Goal: Find specific page/section: Find specific page/section

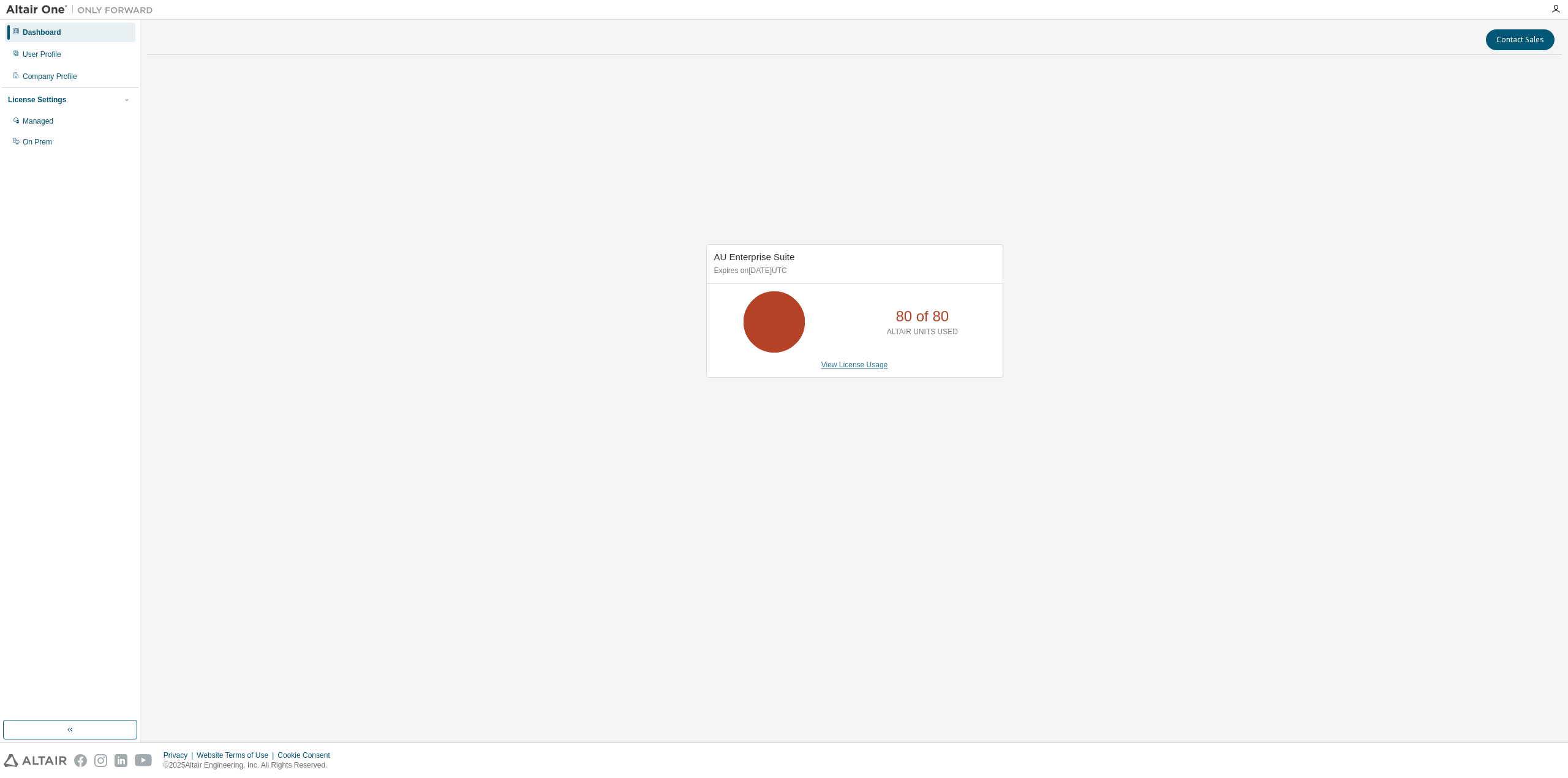
click at [863, 361] on link "View License Usage" at bounding box center [855, 365] width 67 height 9
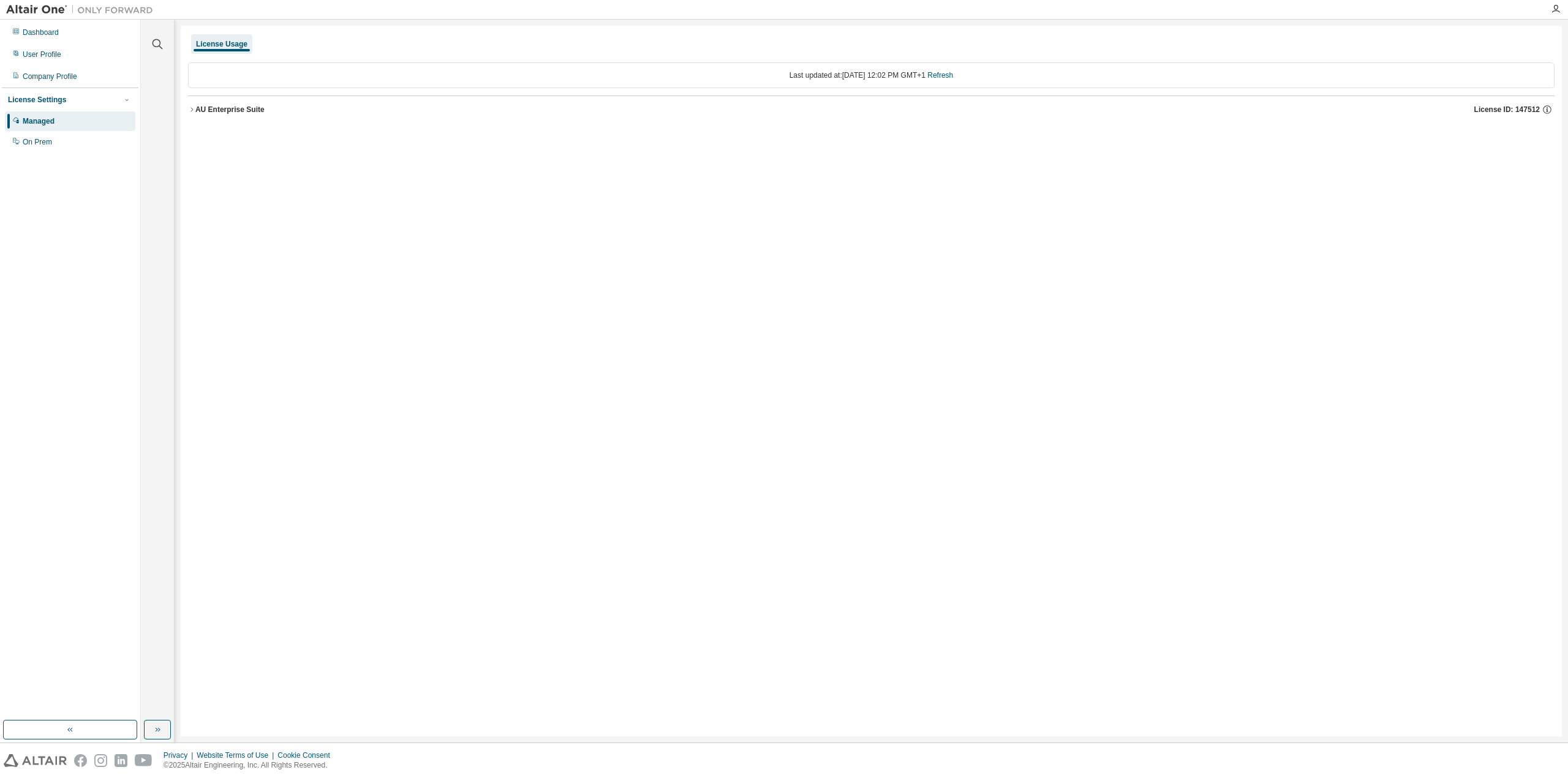
click at [193, 107] on icon "button" at bounding box center [192, 109] width 7 height 7
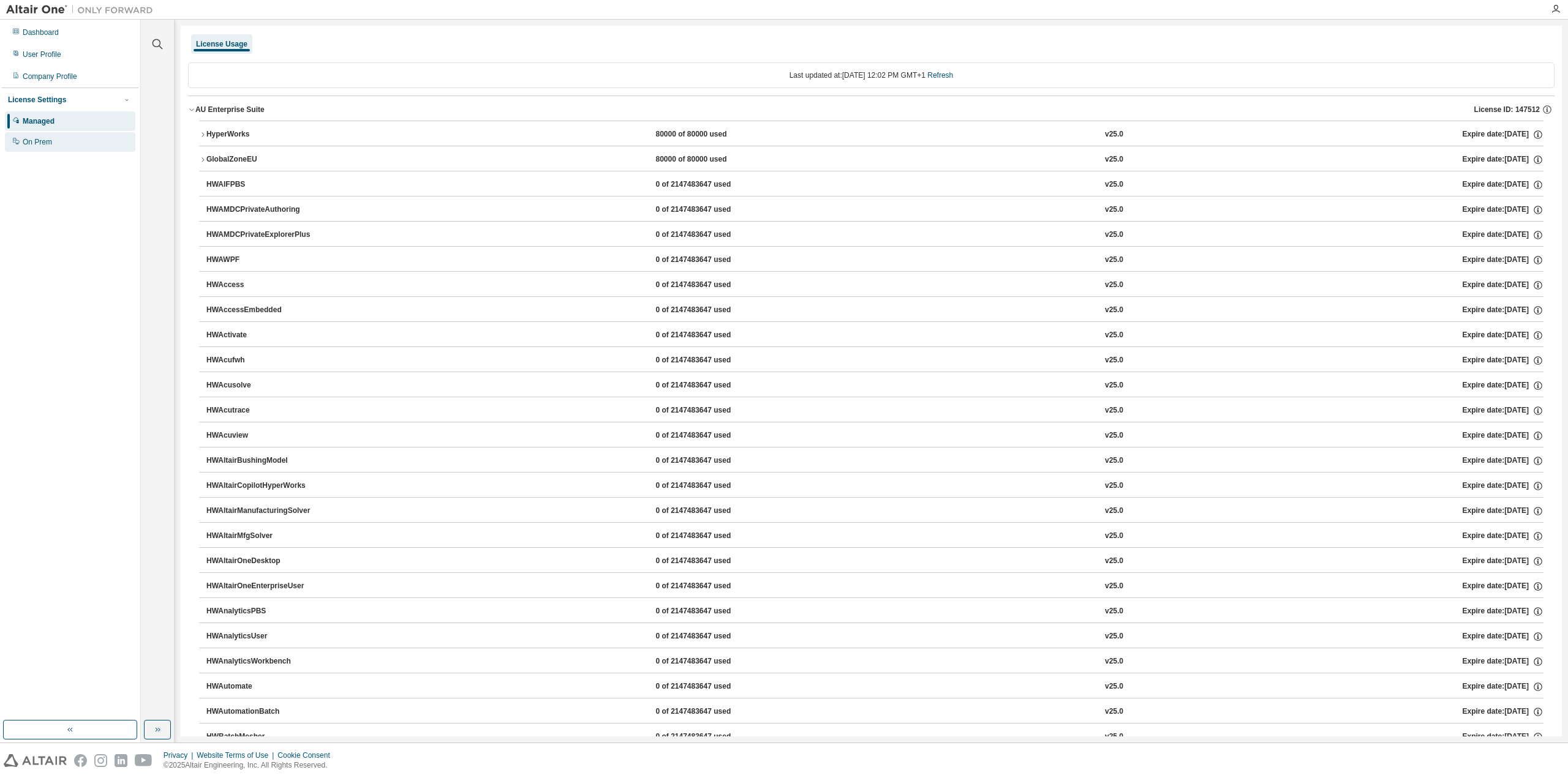
click at [69, 149] on div "On Prem" at bounding box center [70, 142] width 130 height 19
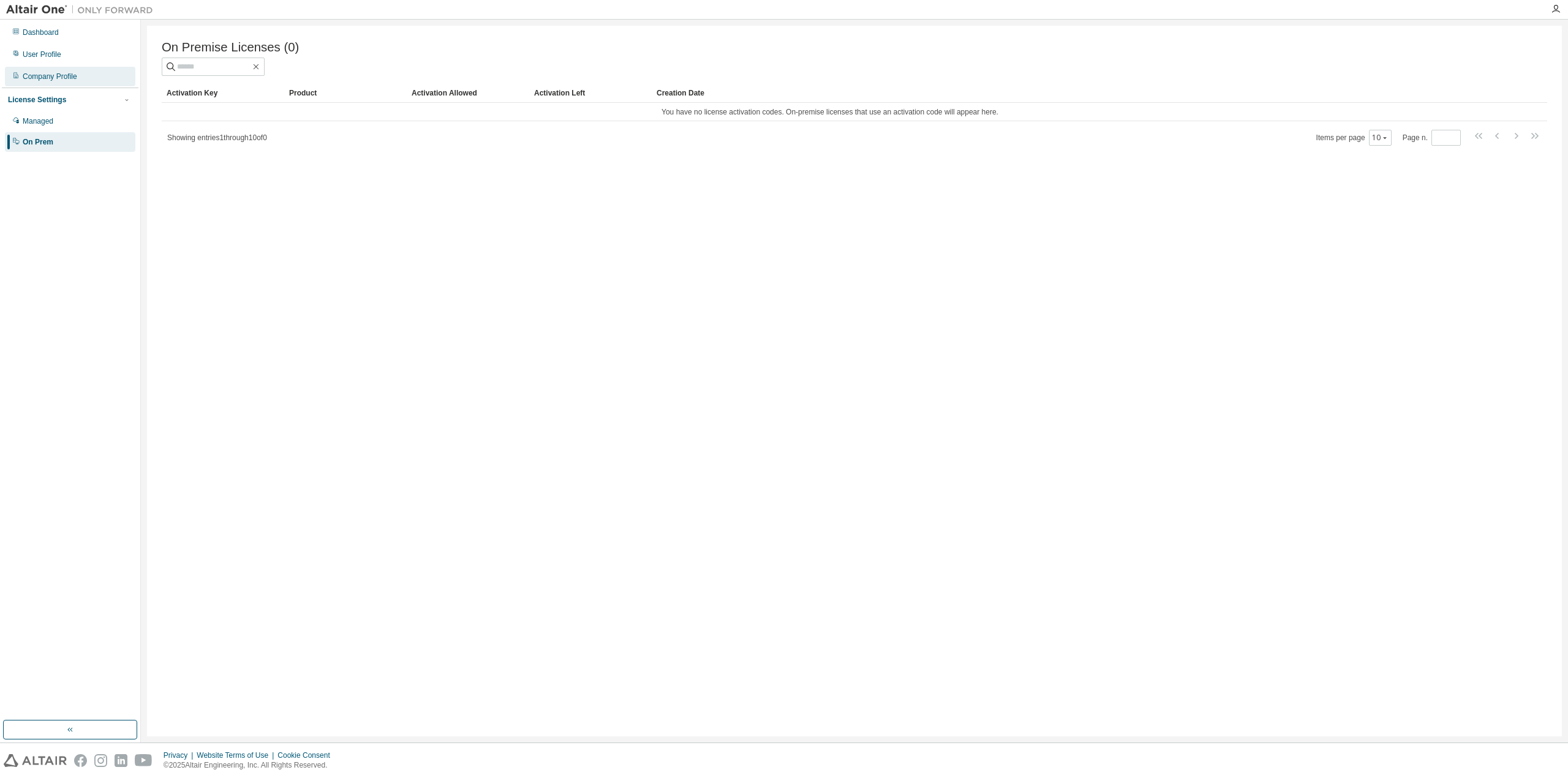
click at [40, 81] on div "Company Profile" at bounding box center [49, 76] width 54 height 10
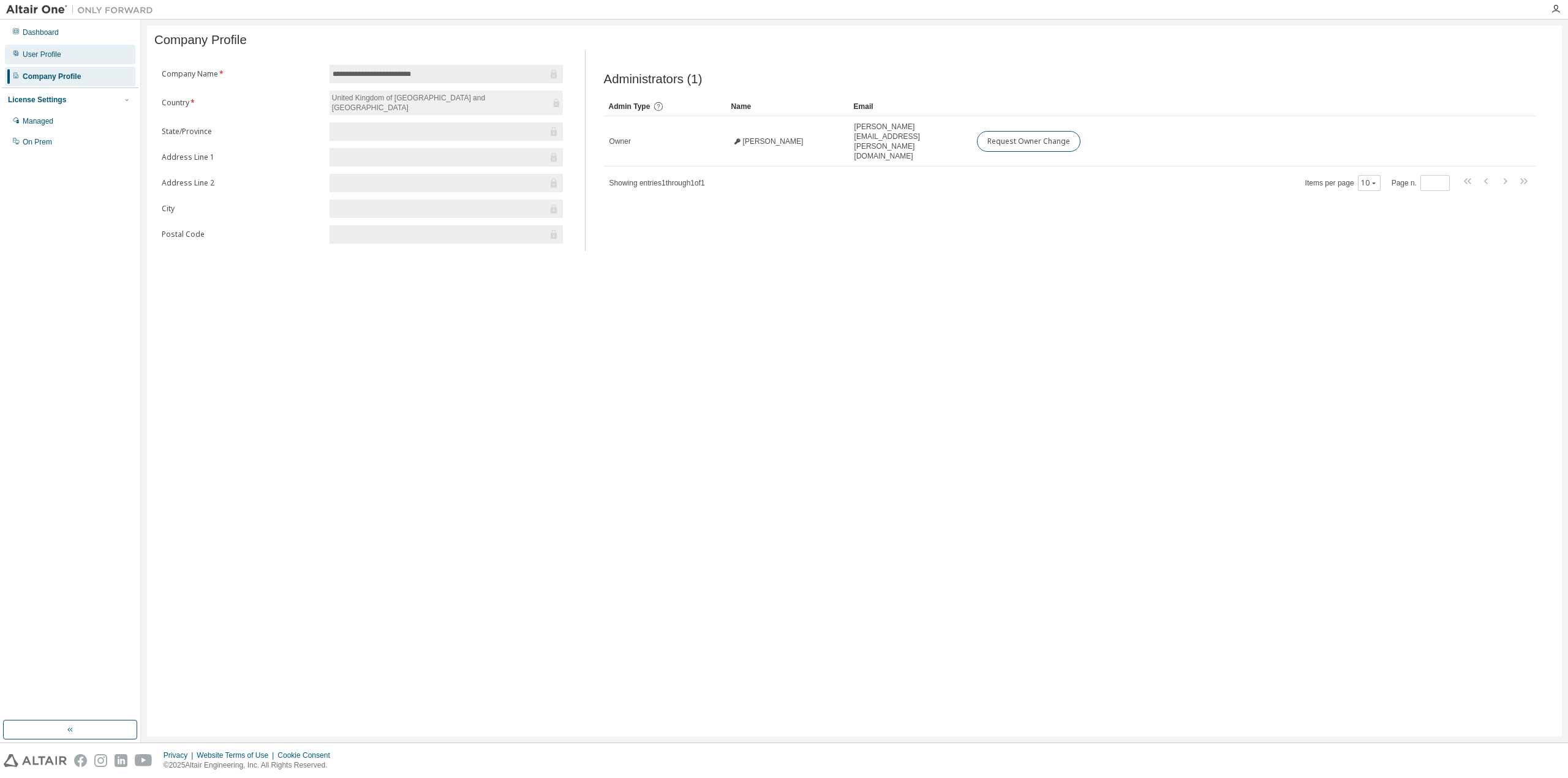
click at [42, 54] on div "User Profile" at bounding box center [42, 54] width 39 height 10
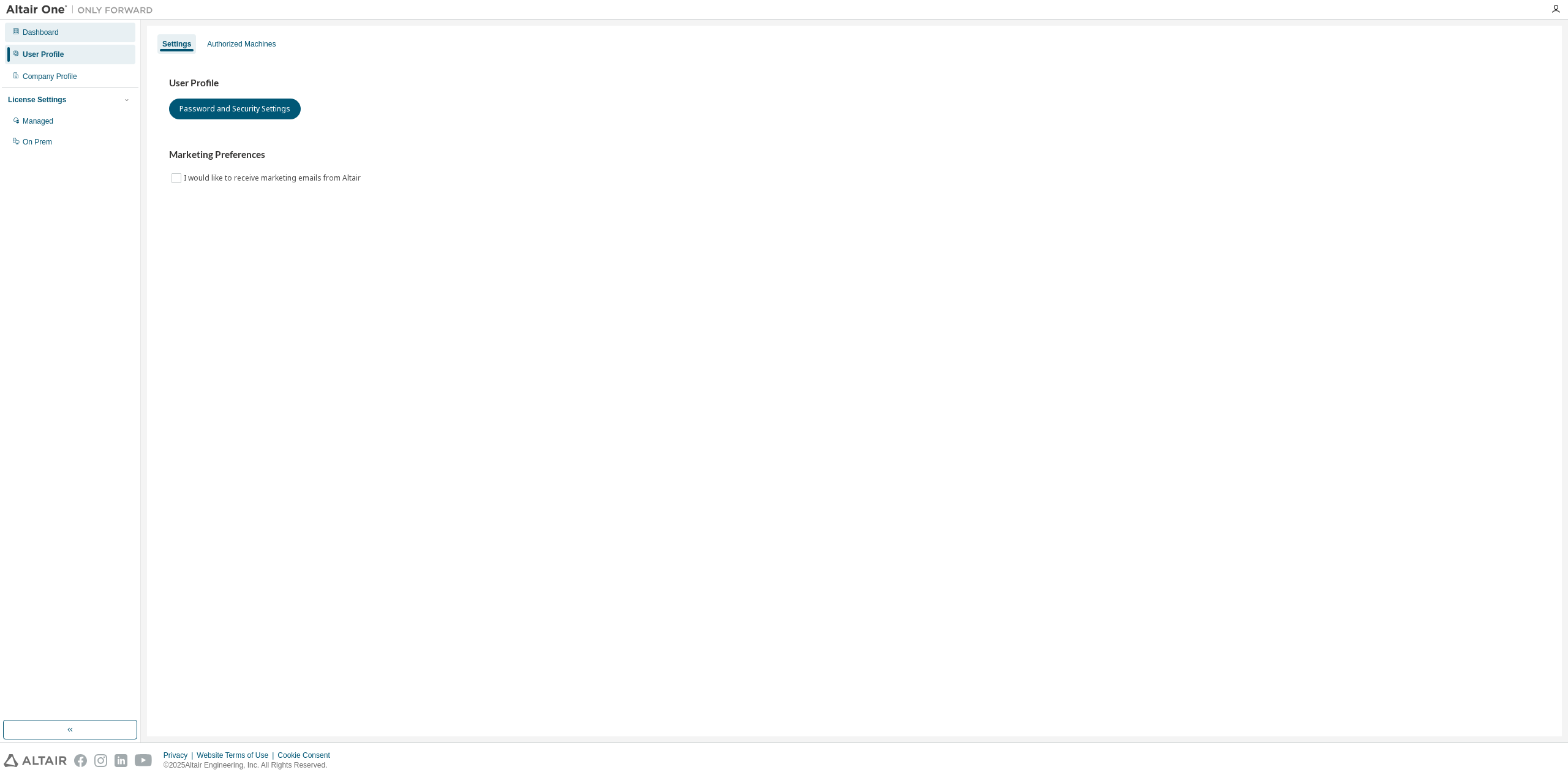
click at [47, 35] on div "Dashboard" at bounding box center [40, 32] width 36 height 10
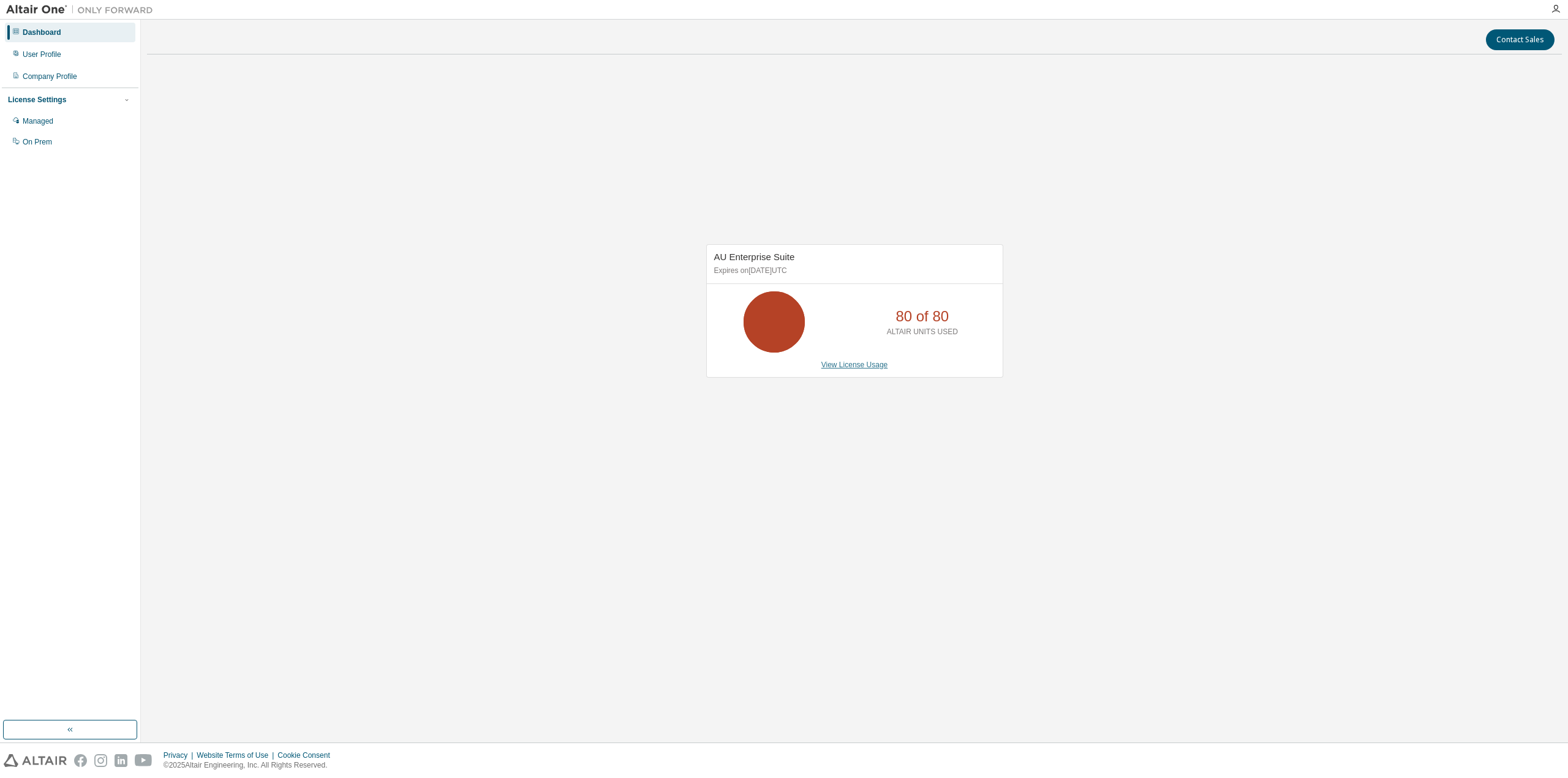
click at [847, 367] on link "View License Usage" at bounding box center [855, 365] width 67 height 9
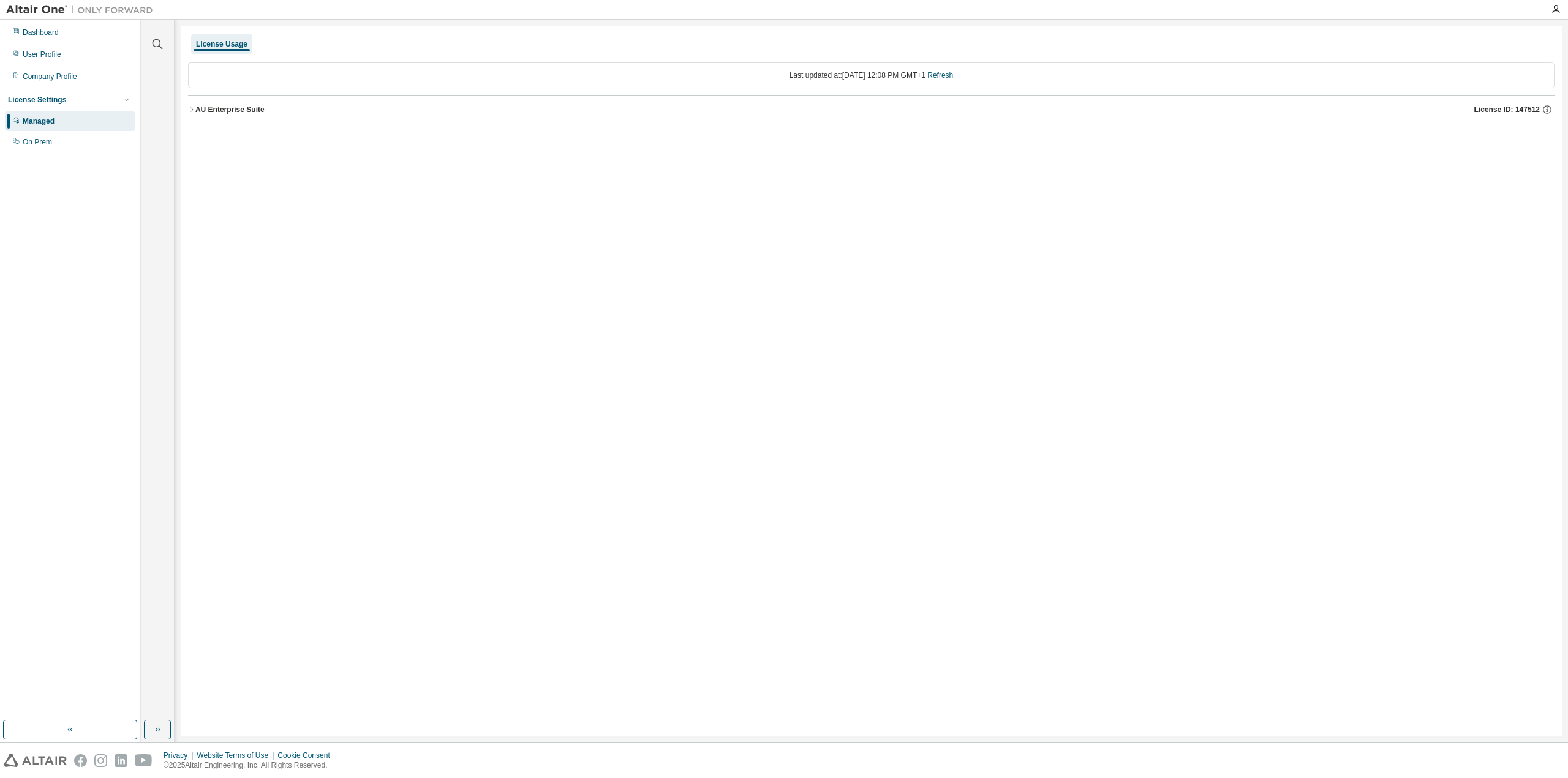
click at [195, 109] on icon "button" at bounding box center [192, 109] width 7 height 7
